Goal: Information Seeking & Learning: Learn about a topic

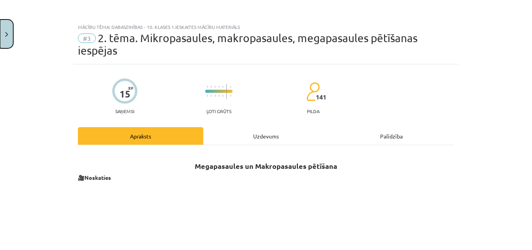
click at [2, 43] on button "Close" at bounding box center [6, 33] width 13 height 29
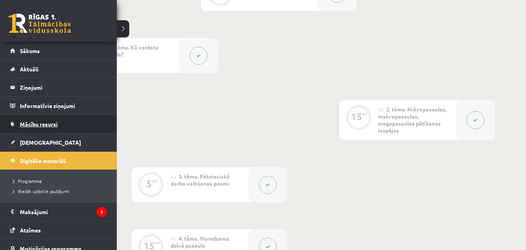
click at [77, 127] on link "Mācību resursi" at bounding box center [58, 124] width 97 height 18
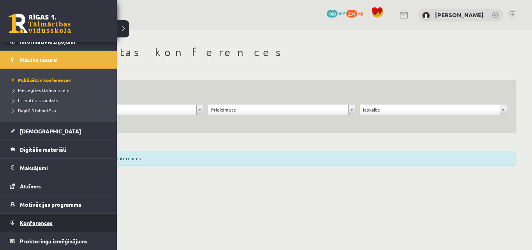
click at [37, 225] on span "Konferences" at bounding box center [36, 222] width 33 height 7
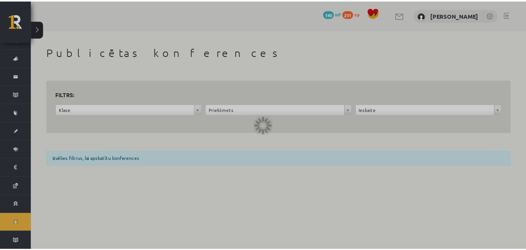
scroll to position [11, 0]
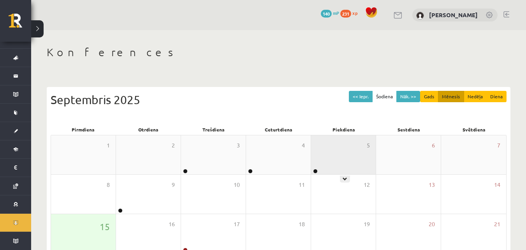
click at [329, 158] on div "5" at bounding box center [343, 154] width 65 height 39
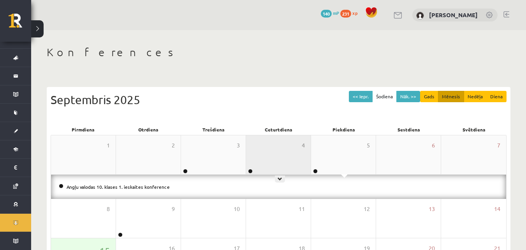
click at [299, 162] on div "4" at bounding box center [278, 154] width 65 height 39
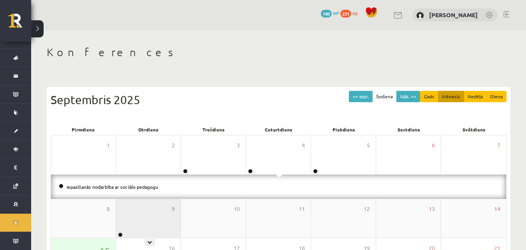
click at [155, 225] on div "9" at bounding box center [148, 218] width 65 height 39
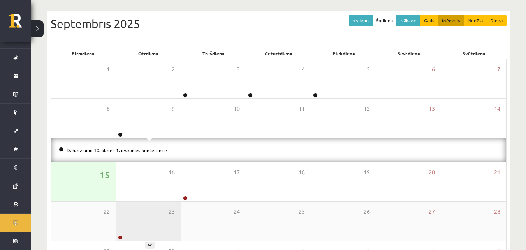
scroll to position [78, 0]
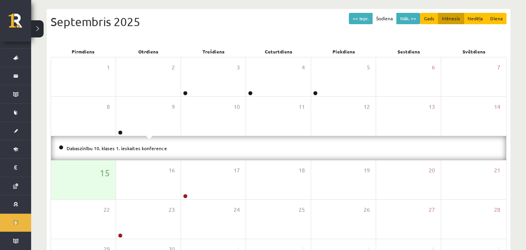
click at [166, 148] on li "Dabaszinību 10. klases 1. ieskaites konference" at bounding box center [279, 148] width 440 height 9
click at [164, 149] on li "Dabaszinību 10. klases 1. ieskaites konference" at bounding box center [279, 148] width 440 height 9
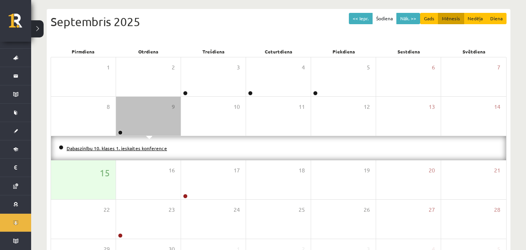
click at [159, 149] on link "Dabaszinību 10. klases 1. ieskaites konference" at bounding box center [117, 148] width 100 height 6
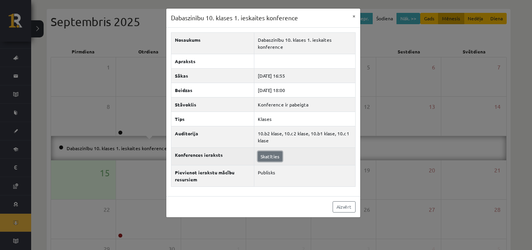
click at [265, 153] on link "Skatīties" at bounding box center [270, 156] width 25 height 10
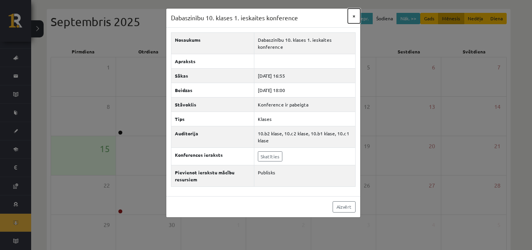
click at [348, 20] on button "×" at bounding box center [354, 16] width 12 height 15
